Goal: Task Accomplishment & Management: Use online tool/utility

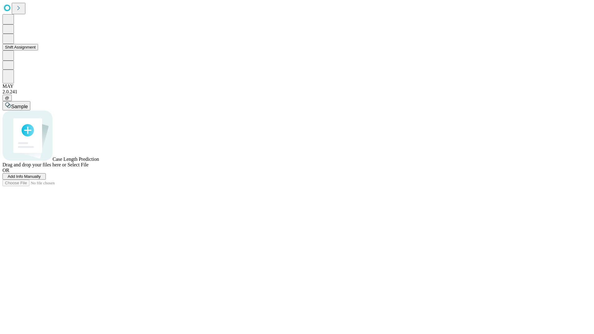
click at [38, 50] on button "Shift Assignment" at bounding box center [20, 47] width 36 height 6
